Goal: Check status: Check status

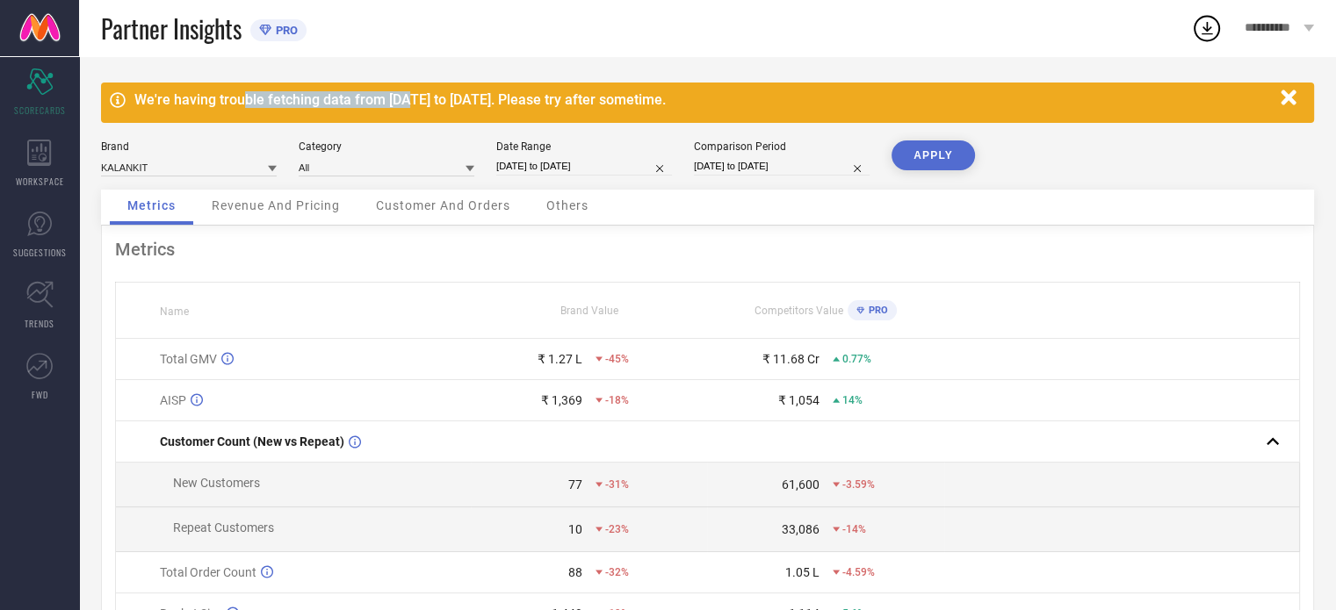
drag, startPoint x: 239, startPoint y: 105, endPoint x: 408, endPoint y: 80, distance: 170.4
click at [408, 80] on div "We're having trouble fetching data from [DATE] to [DATE]. Please try after some…" at bounding box center [707, 422] width 1257 height 733
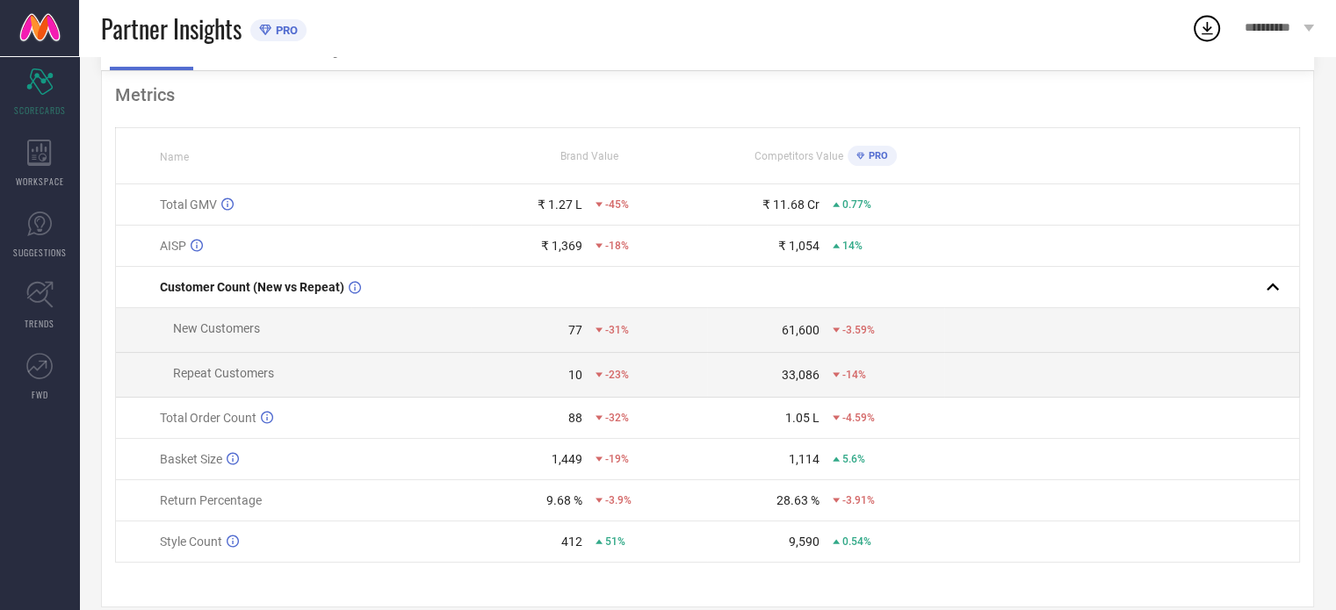
scroll to position [184, 0]
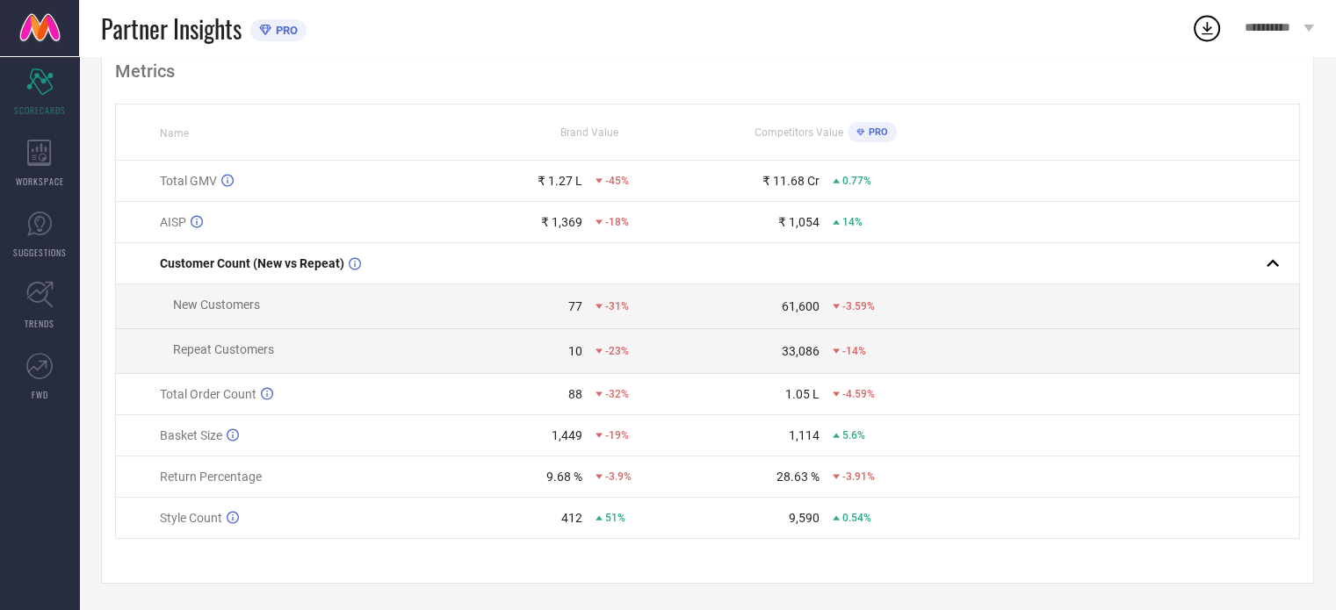
click at [788, 389] on div "1.05 L" at bounding box center [802, 394] width 34 height 14
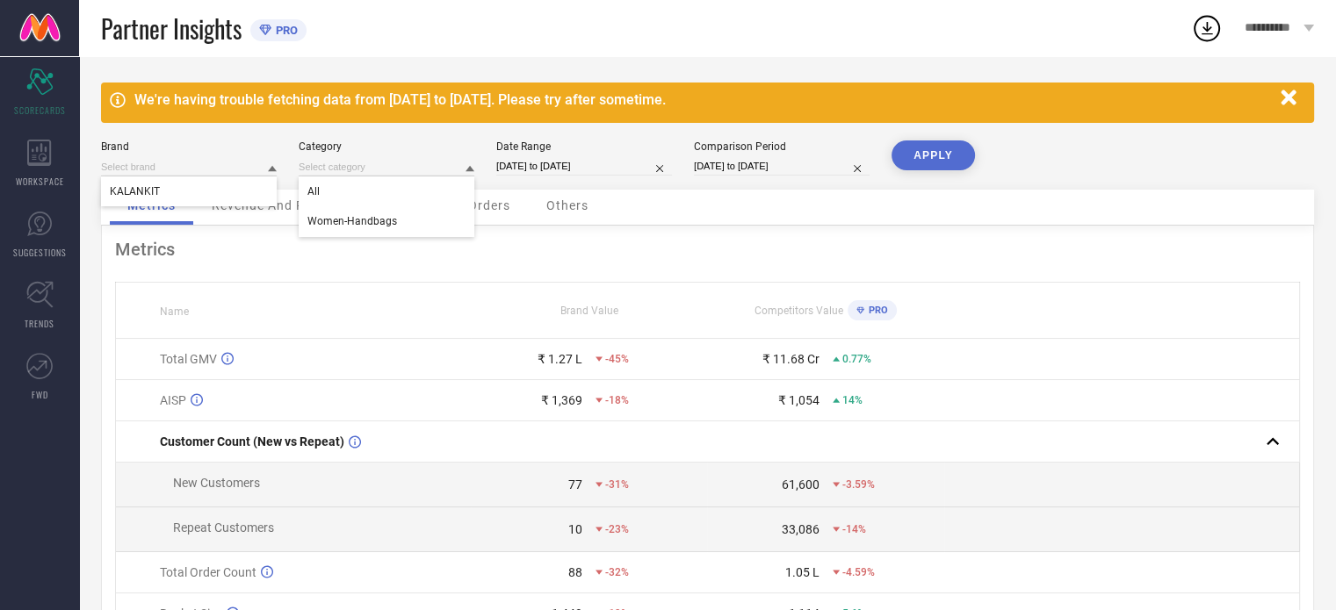
select select "5"
select select "2025"
select select "6"
select select "2025"
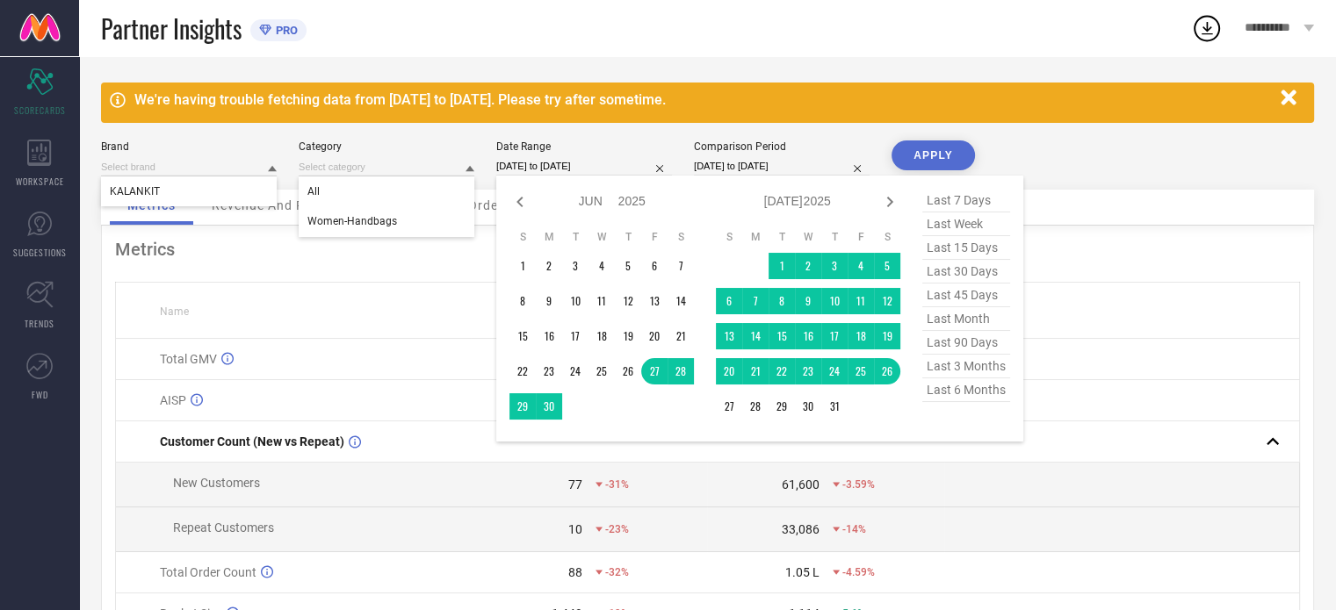
click at [610, 163] on input "[DATE] to [DATE]" at bounding box center [584, 166] width 176 height 18
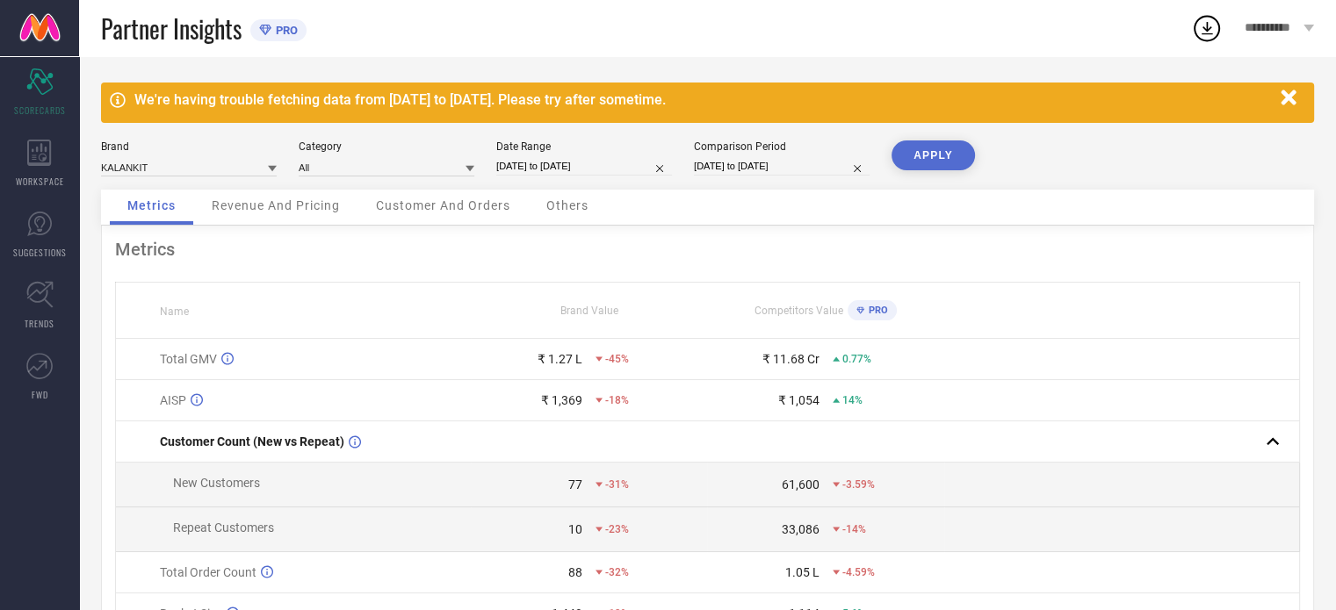
click at [975, 76] on div "We're having trouble fetching data from [DATE] to [DATE]. Please try after some…" at bounding box center [707, 422] width 1257 height 733
click at [975, 74] on div "We're having trouble fetching data from [DATE] to [DATE]. Please try after some…" at bounding box center [707, 422] width 1257 height 733
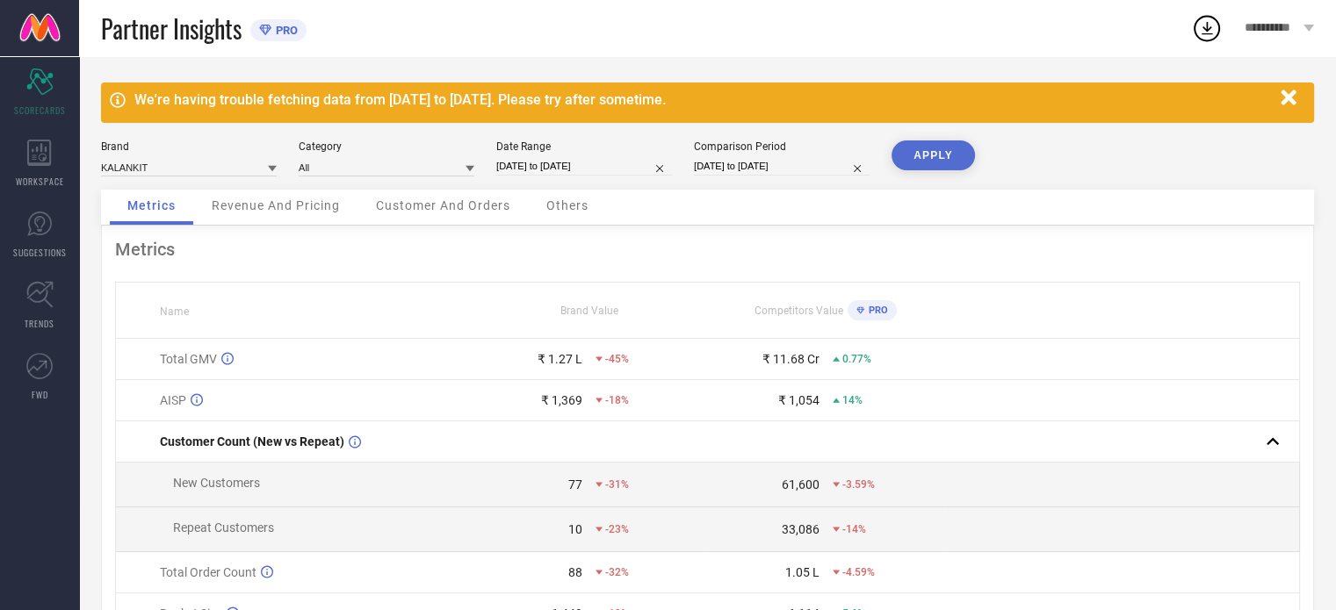
click at [975, 74] on div "We're having trouble fetching data from [DATE] to [DATE]. Please try after some…" at bounding box center [707, 422] width 1257 height 733
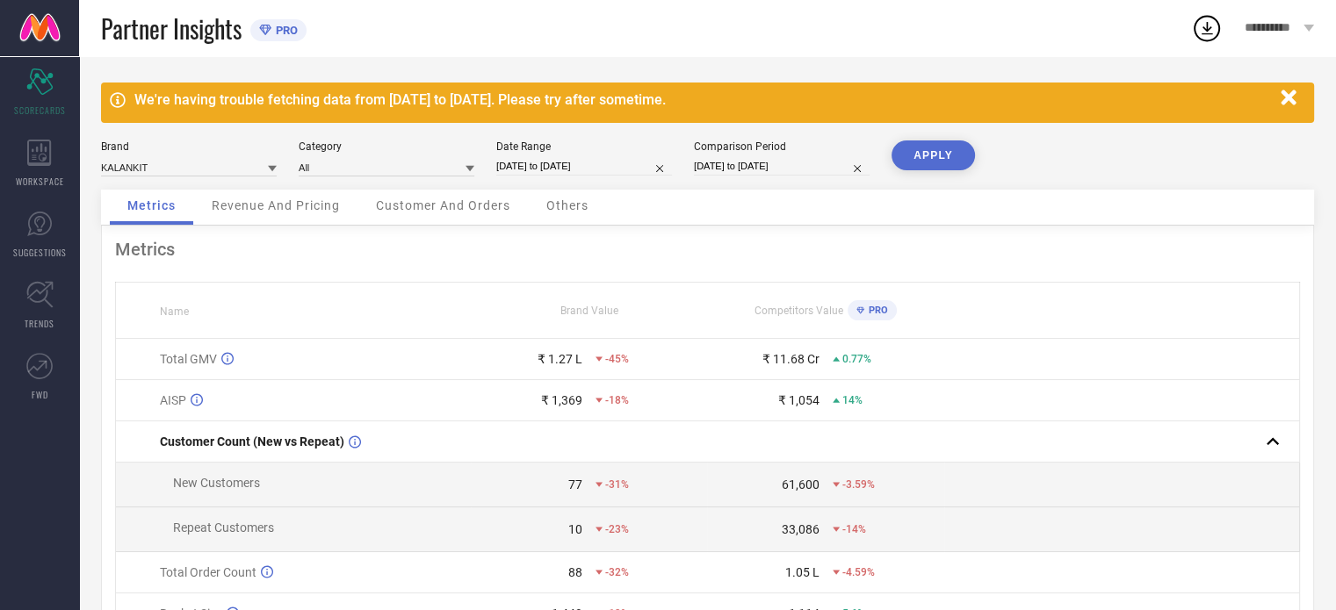
click at [975, 74] on div "We're having trouble fetching data from [DATE] to [DATE]. Please try after some…" at bounding box center [707, 422] width 1257 height 733
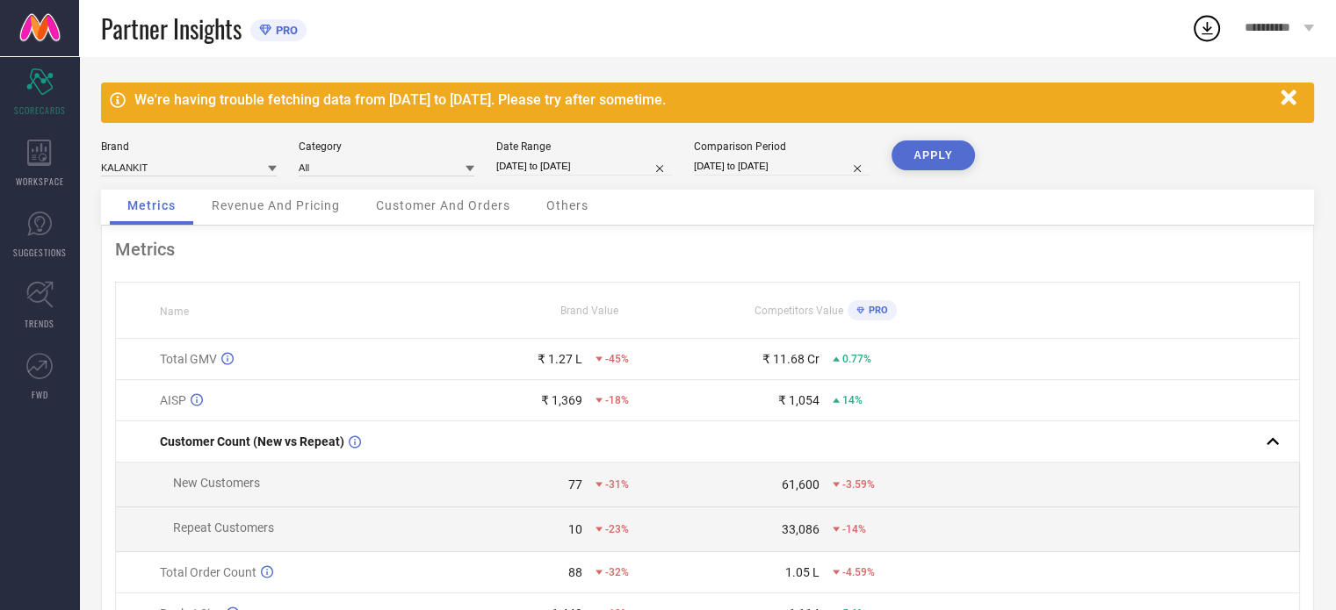
click at [975, 74] on div "We're having trouble fetching data from [DATE] to [DATE]. Please try after some…" at bounding box center [707, 422] width 1257 height 733
click at [1001, 65] on div "We're having trouble fetching data from [DATE] to [DATE]. Please try after some…" at bounding box center [707, 422] width 1257 height 733
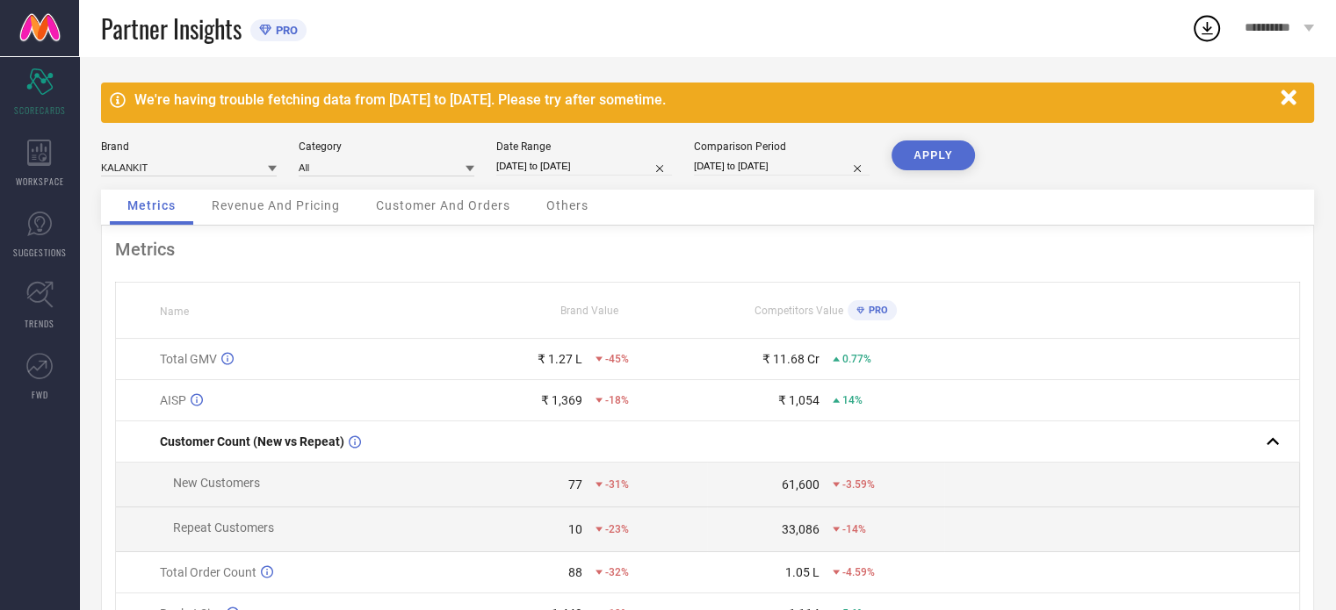
click at [1001, 65] on div "We're having trouble fetching data from [DATE] to [DATE]. Please try after some…" at bounding box center [707, 422] width 1257 height 733
